Goal: Navigation & Orientation: Find specific page/section

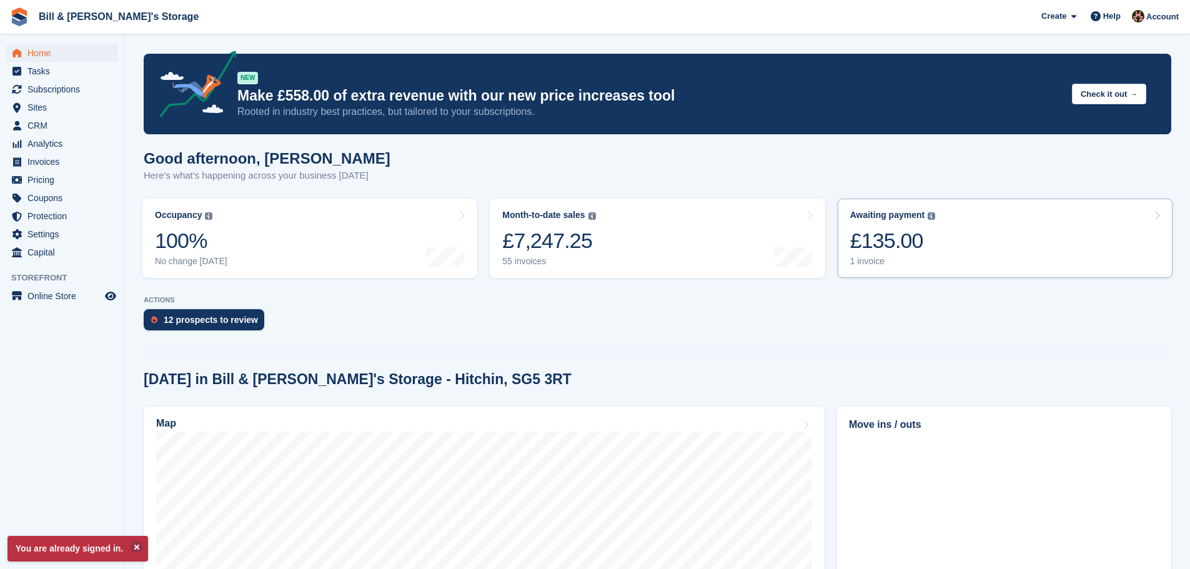
click at [885, 234] on div "£135.00" at bounding box center [893, 241] width 86 height 26
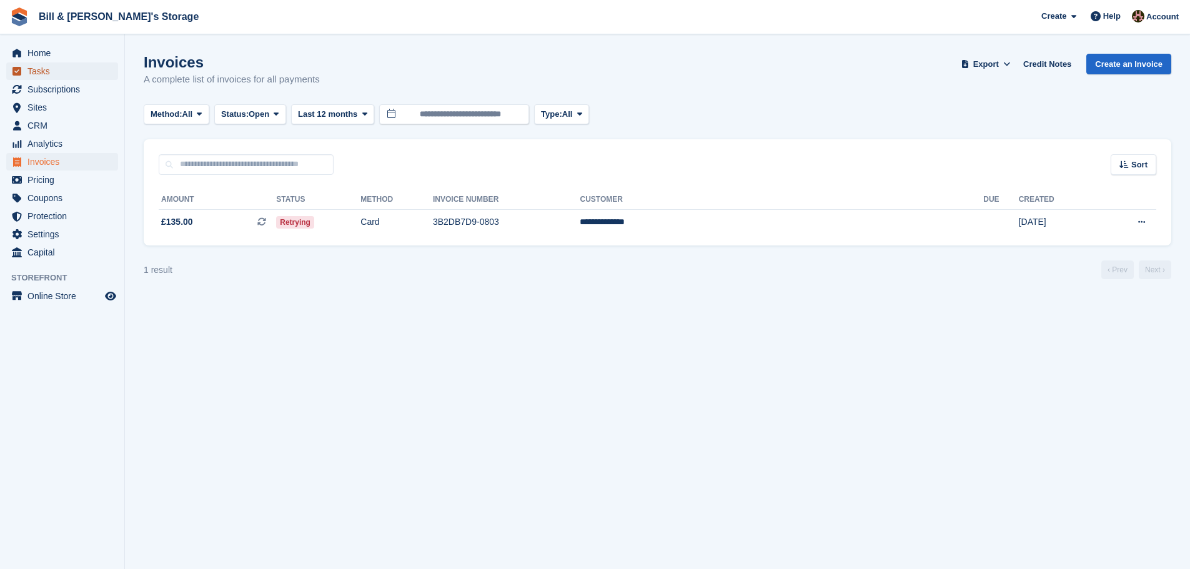
click at [34, 63] on span "Tasks" at bounding box center [64, 70] width 75 height 17
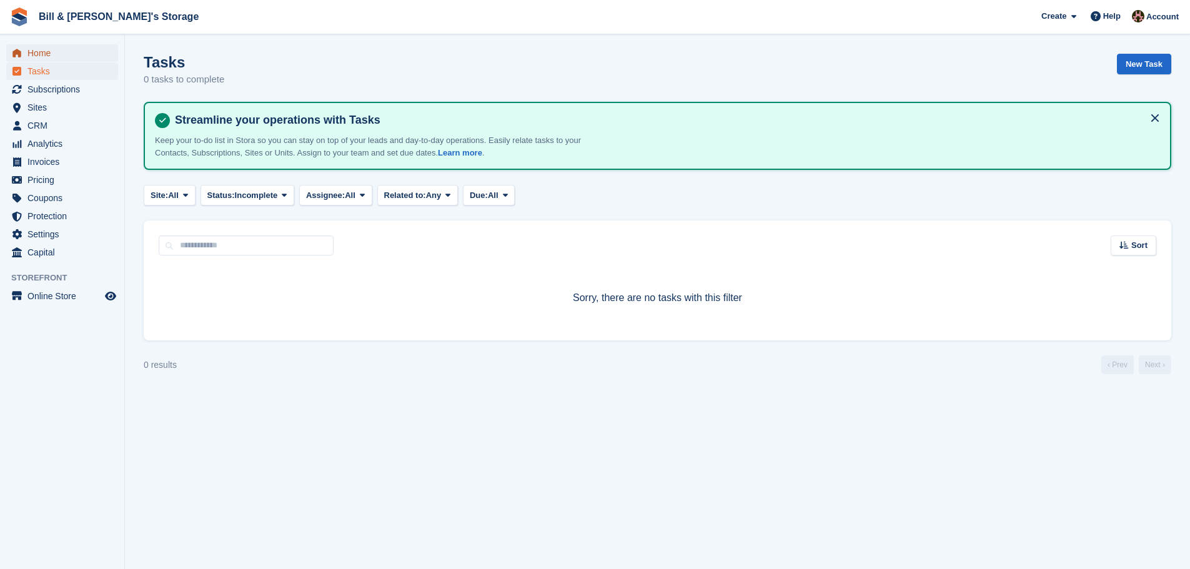
click at [26, 48] on link "Home" at bounding box center [62, 52] width 112 height 17
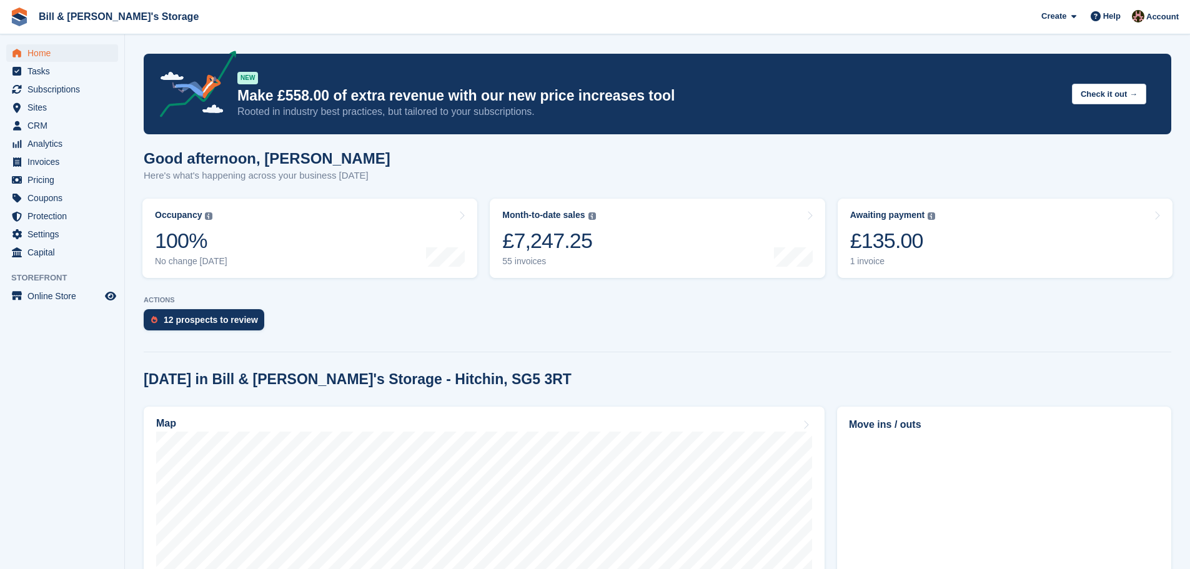
click at [761, 157] on div "Good afternoon, Jack Here's what's happening across your business today" at bounding box center [657, 174] width 1027 height 48
